Goal: Information Seeking & Learning: Find specific page/section

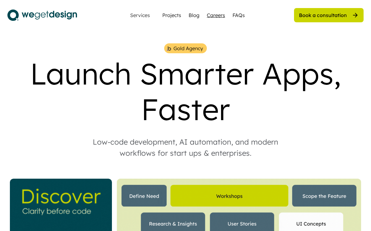
click at [223, 15] on div "Careers" at bounding box center [216, 14] width 18 height 7
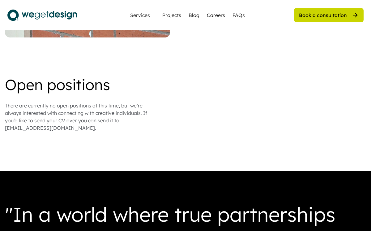
scroll to position [535, 0]
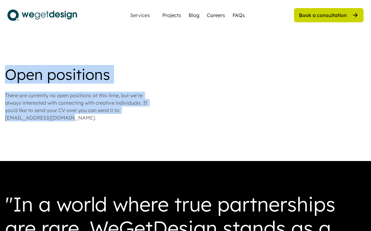
drag, startPoint x: 8, startPoint y: 69, endPoint x: 76, endPoint y: 111, distance: 80.1
click at [76, 111] on div "Open positions There are currently no open positions at this time, but we’re al…" at bounding box center [185, 94] width 361 height 54
copy div "Open positions There are currently no open positions at this time, but we’re al…"
